Goal: Task Accomplishment & Management: Manage account settings

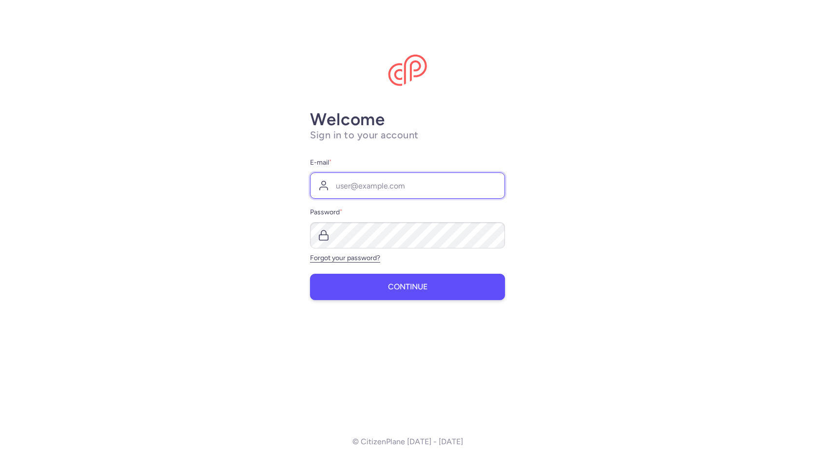
type input "[PERSON_NAME][EMAIL_ADDRESS][PERSON_NAME][DOMAIN_NAME]"
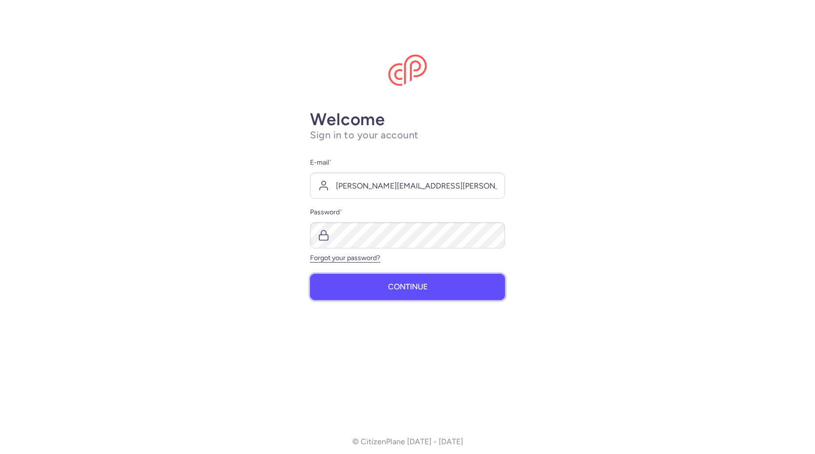
click at [404, 286] on span "Continue" at bounding box center [407, 287] width 39 height 9
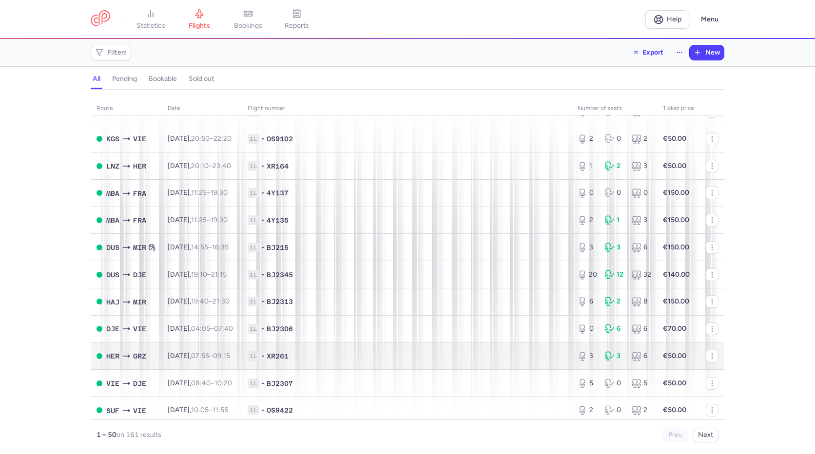
scroll to position [877, 0]
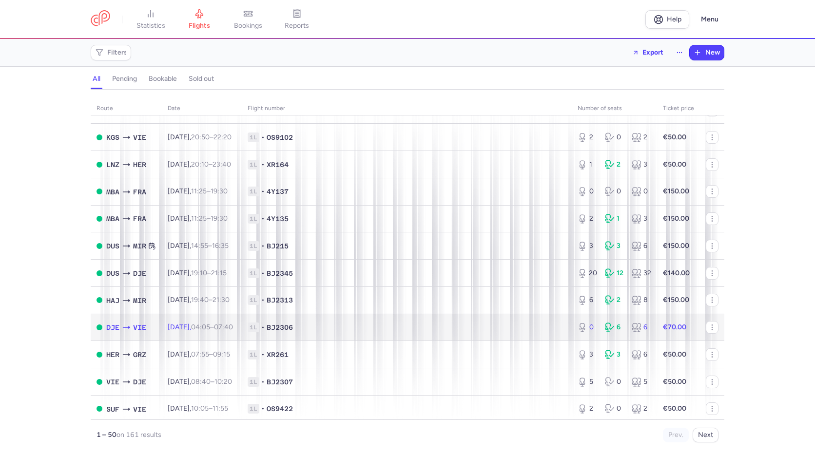
click at [434, 326] on span "1L • BJ2306" at bounding box center [407, 328] width 318 height 10
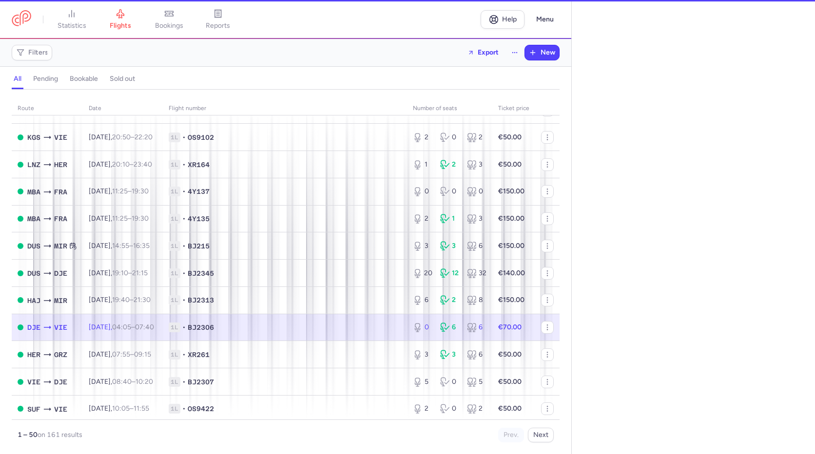
select select "days"
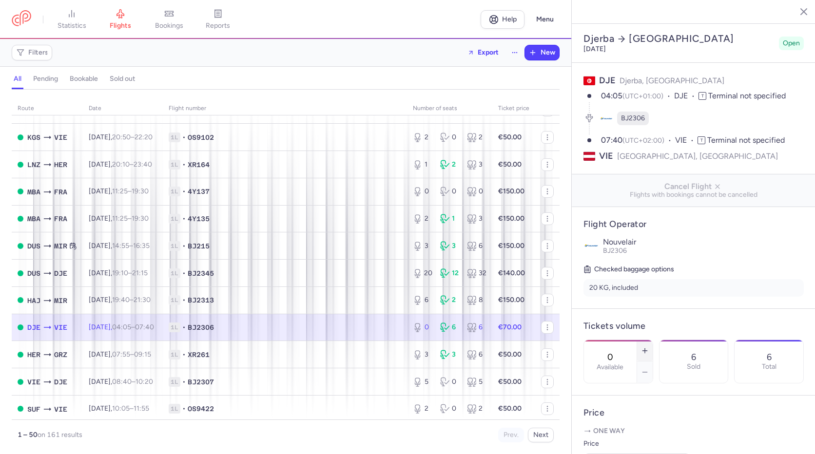
click at [645, 348] on line "button" at bounding box center [645, 350] width 0 height 4
type input "2"
click at [614, 436] on span "Save changes" at bounding box center [616, 435] width 48 height 9
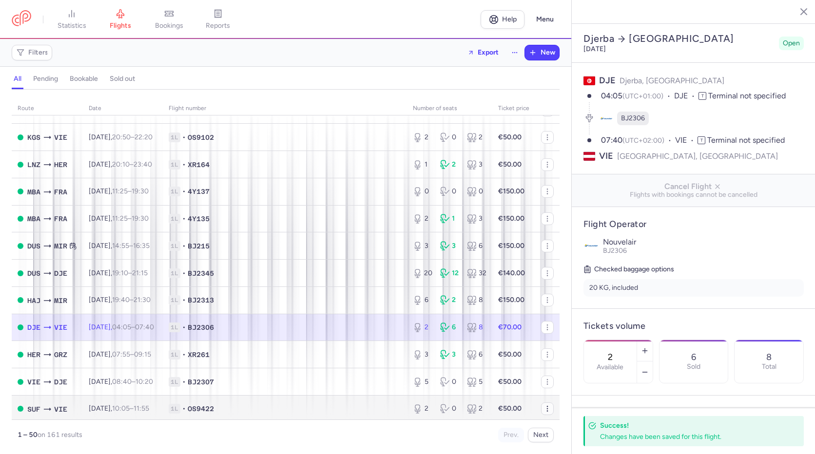
drag, startPoint x: 798, startPoint y: 10, endPoint x: 542, endPoint y: 403, distance: 469.4
click at [799, 10] on icon "button" at bounding box center [796, 11] width 10 height 10
